Goal: Task Accomplishment & Management: Use online tool/utility

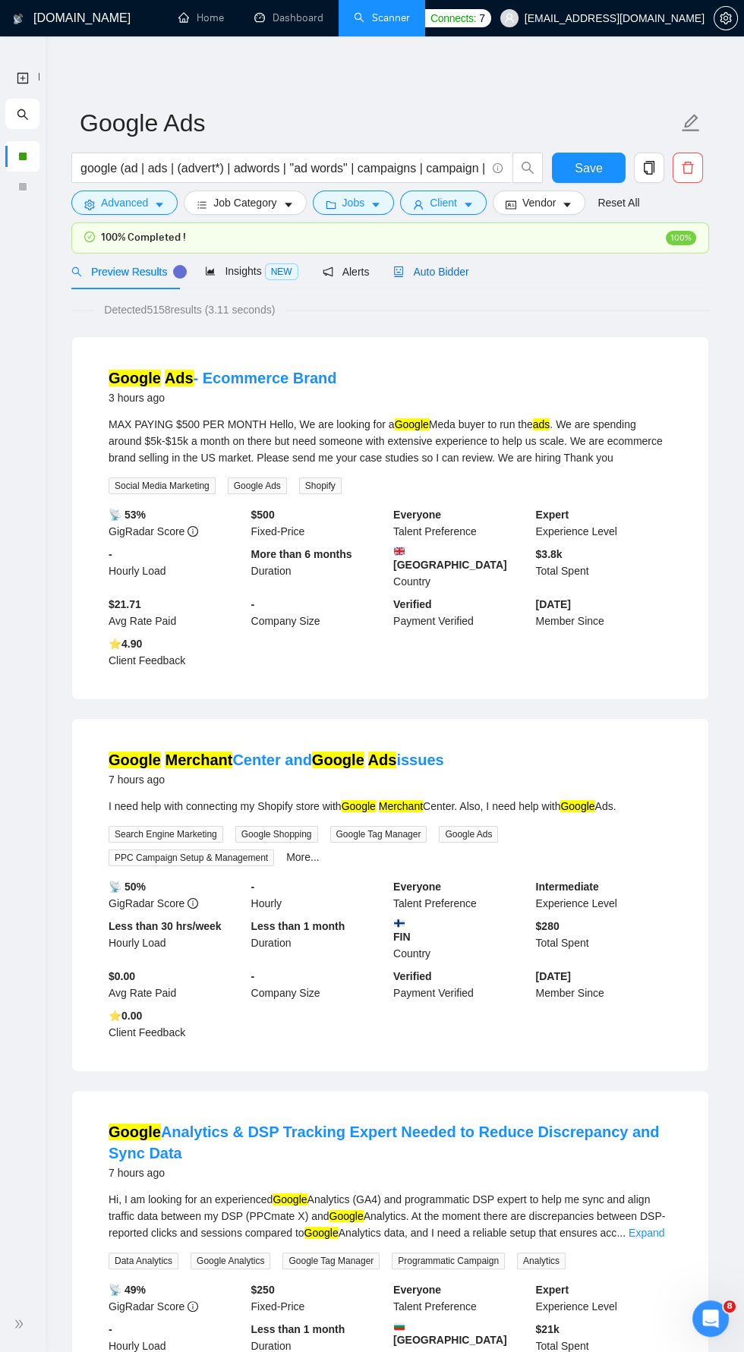
click at [432, 266] on span "Auto Bidder" at bounding box center [430, 272] width 75 height 12
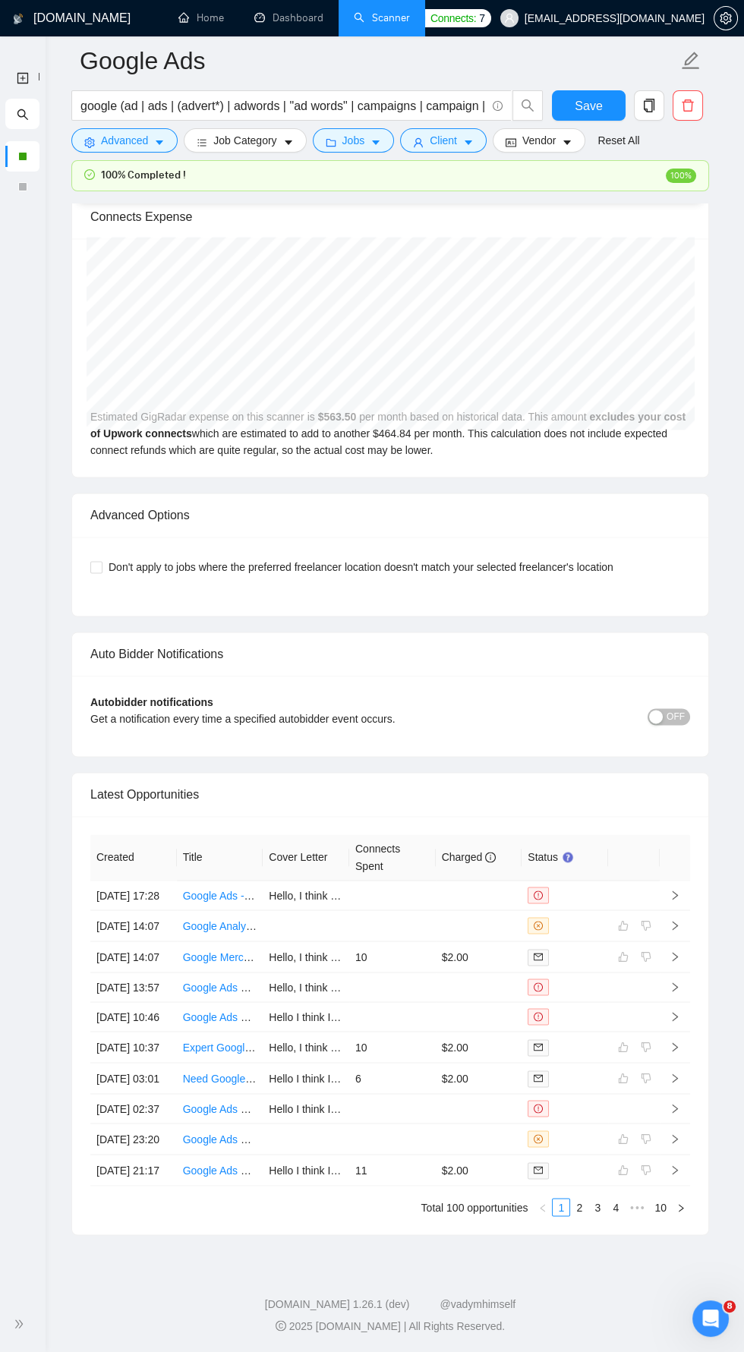
scroll to position [3350, 0]
click at [315, 24] on link "Dashboard" at bounding box center [288, 17] width 69 height 13
